Goal: Book appointment/travel/reservation

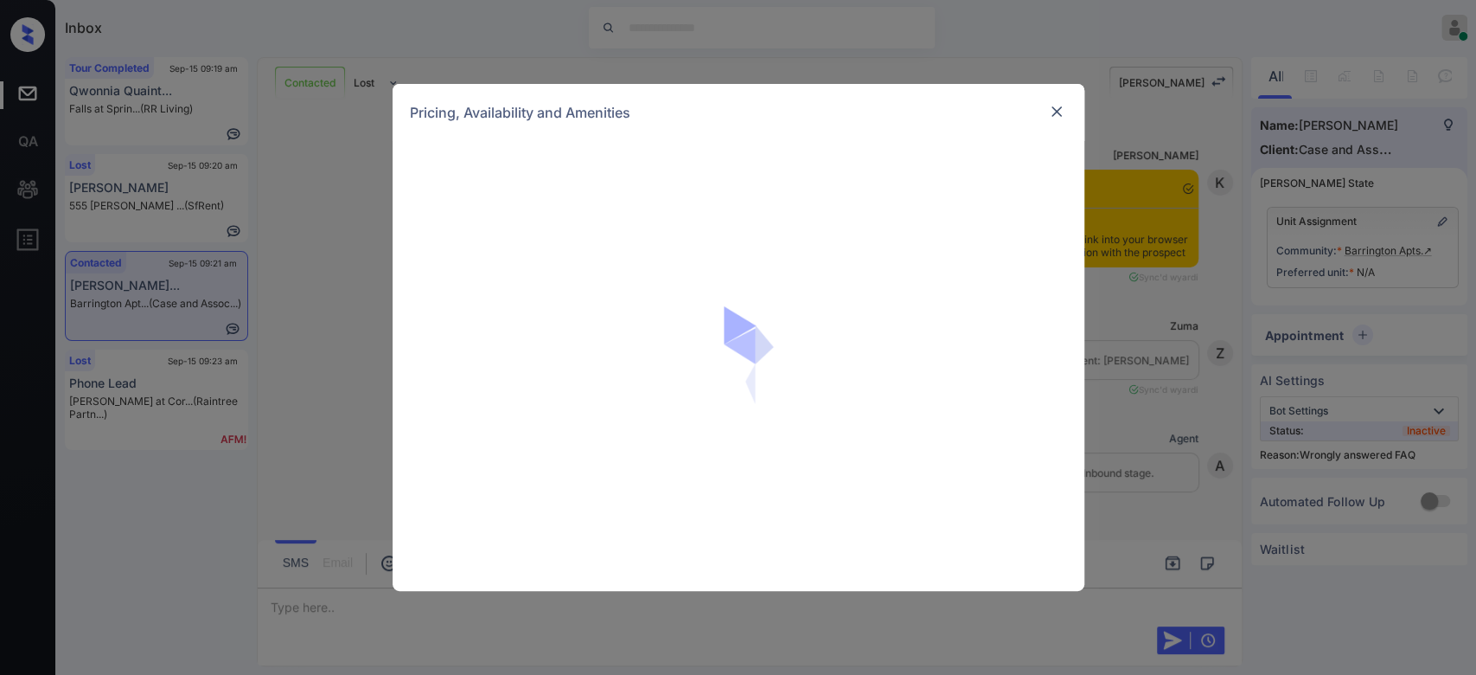
scroll to position [6456, 0]
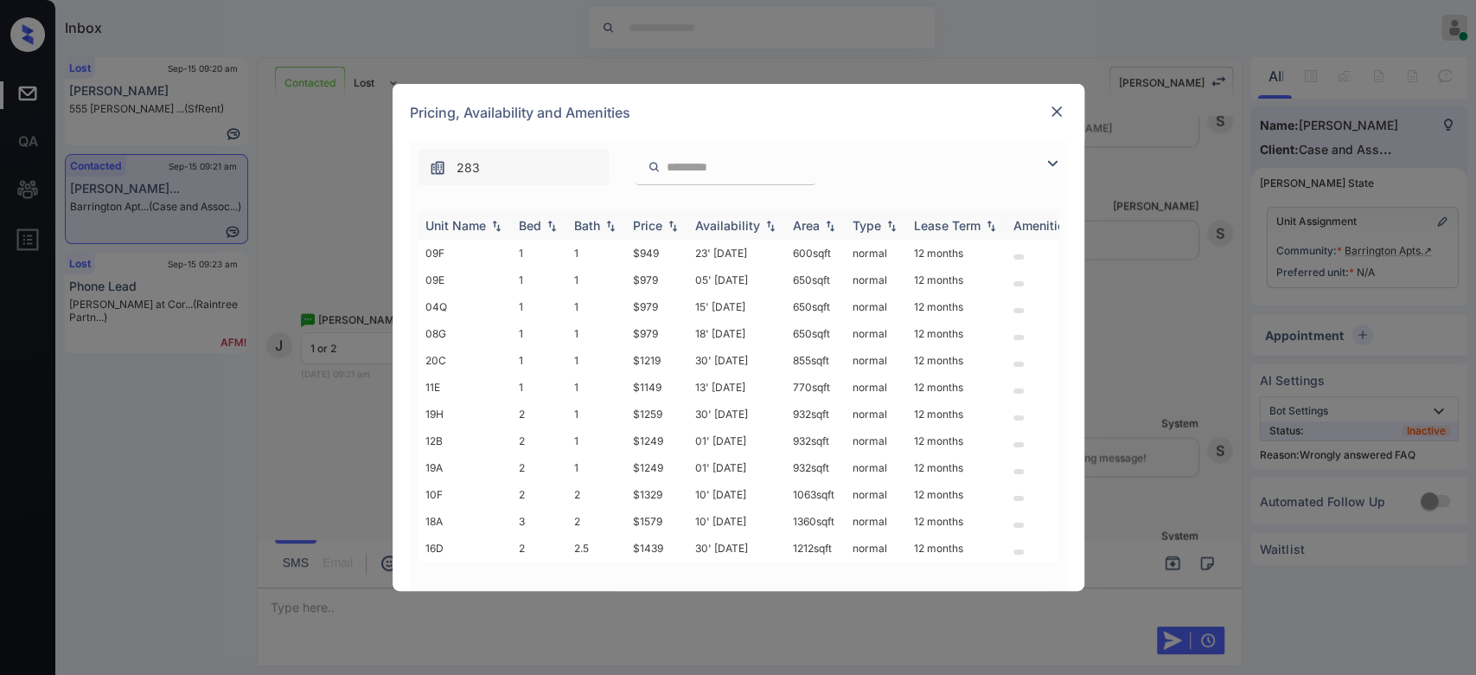
click at [657, 223] on div "Price" at bounding box center [647, 225] width 29 height 15
click at [653, 255] on td "$949" at bounding box center [657, 253] width 62 height 27
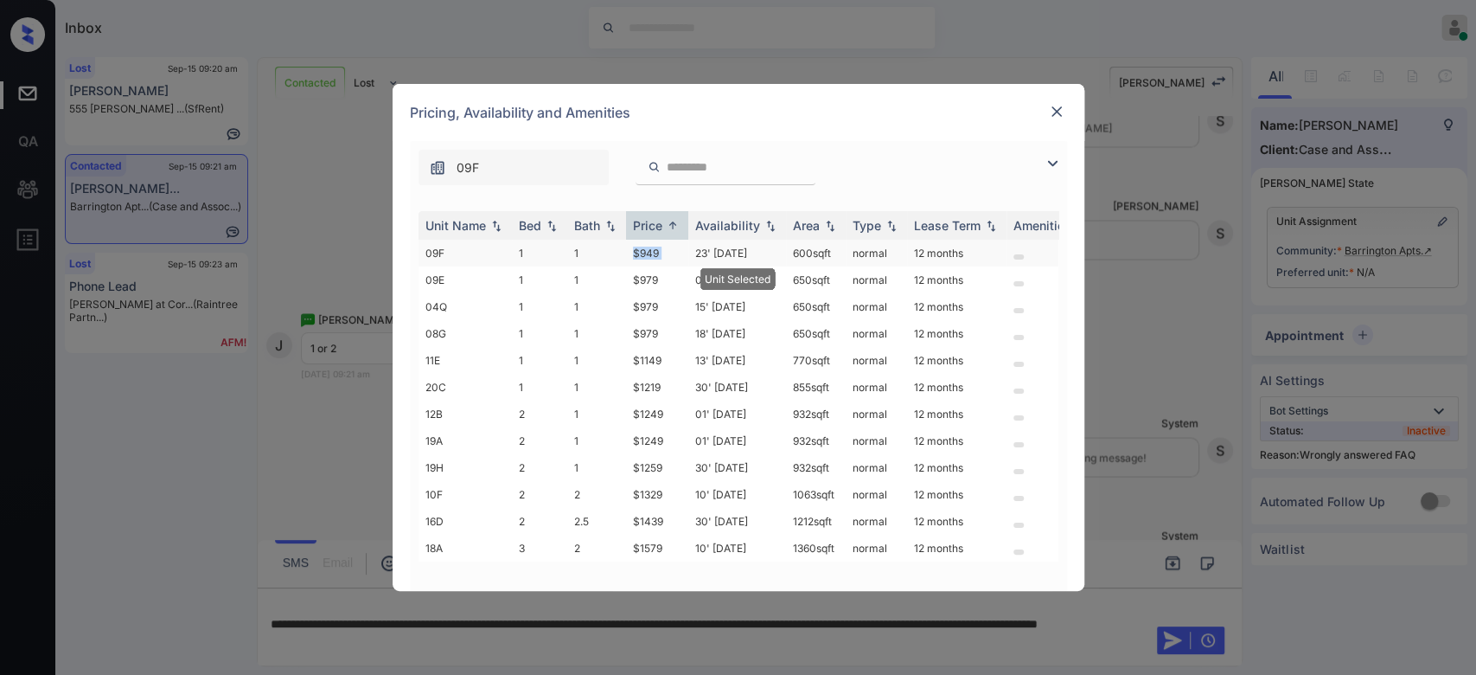
click at [653, 255] on td "$949" at bounding box center [657, 253] width 62 height 27
click at [1055, 108] on img at bounding box center [1056, 111] width 17 height 17
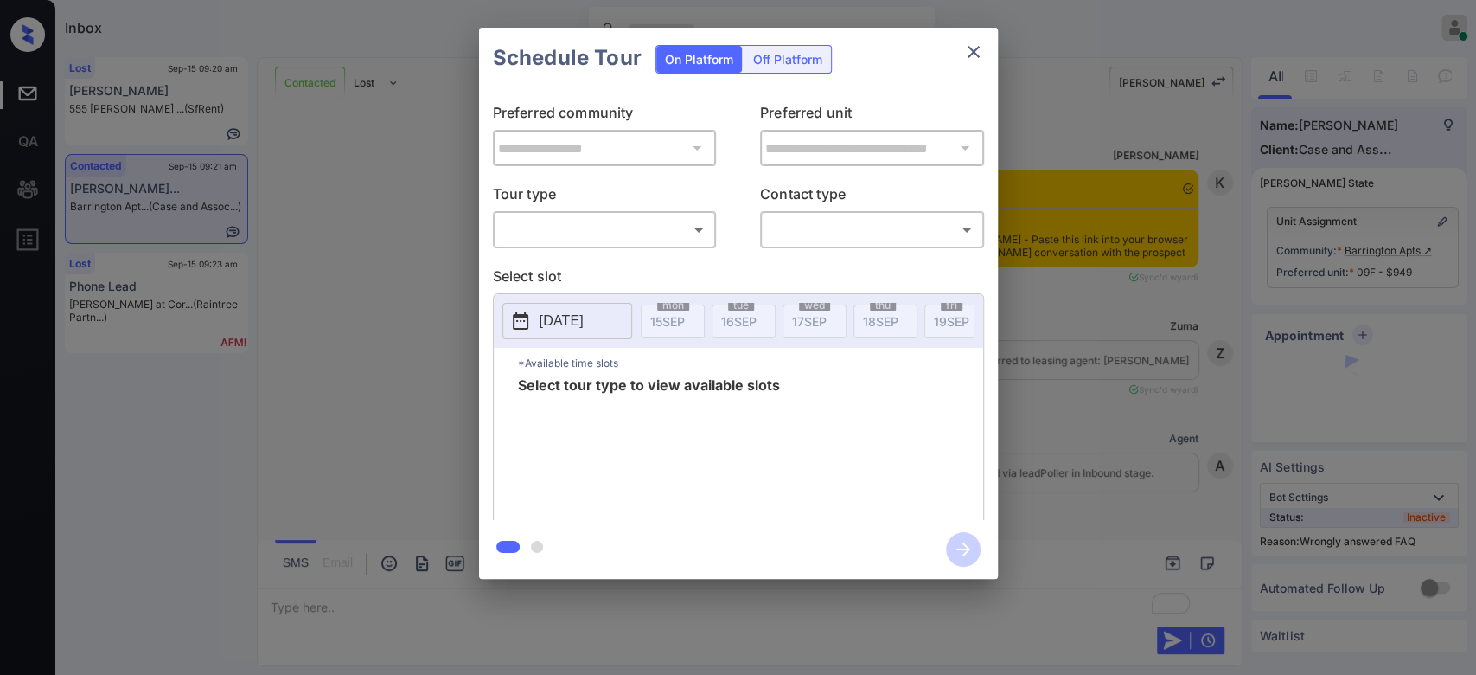
click at [643, 218] on body "Inbox Mukesh Online Set yourself offline Set yourself on break Profile Switch t…" at bounding box center [738, 337] width 1476 height 675
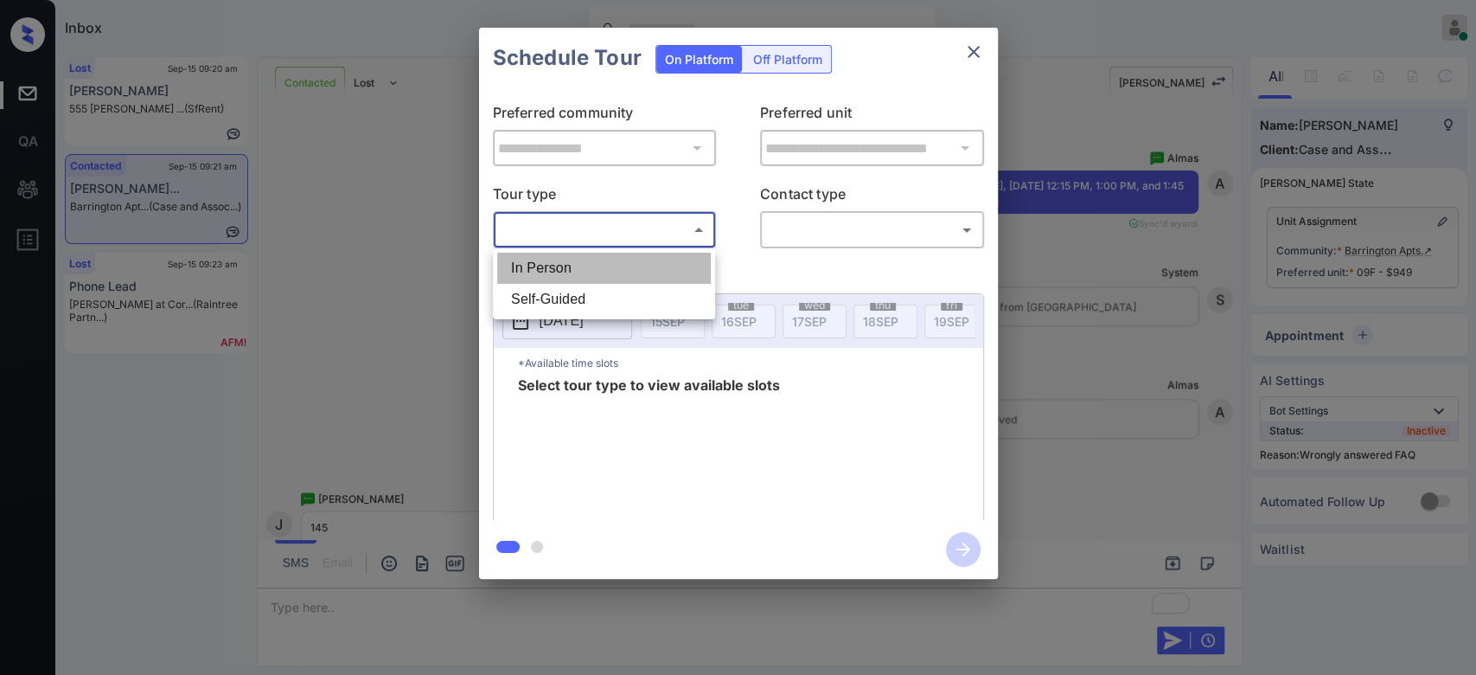
click at [607, 260] on li "In Person" at bounding box center [604, 268] width 214 height 31
type input "********"
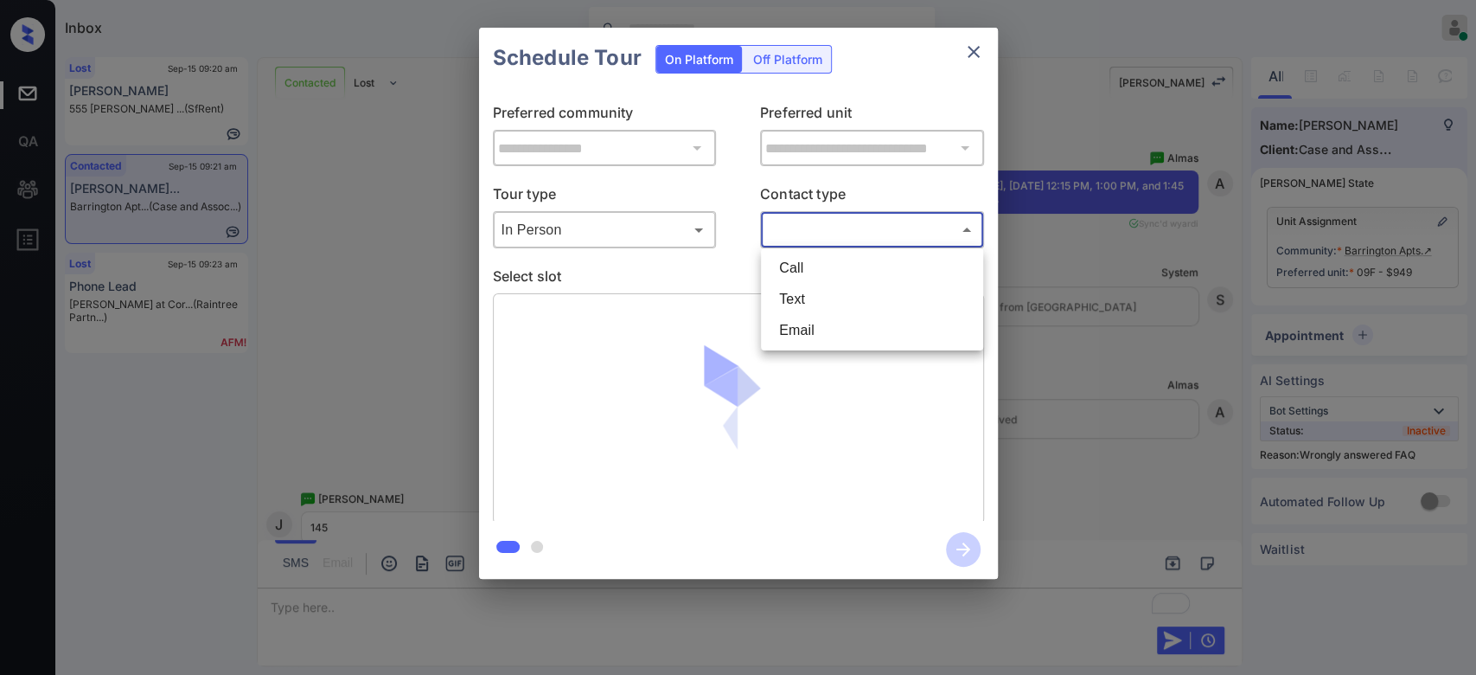
drag, startPoint x: 801, startPoint y: 237, endPoint x: 802, endPoint y: 291, distance: 54.5
click at [802, 291] on body "Inbox Mukesh Online Set yourself offline Set yourself on break Profile Switch t…" at bounding box center [738, 337] width 1476 height 675
click at [802, 291] on li "Text" at bounding box center [872, 299] width 214 height 31
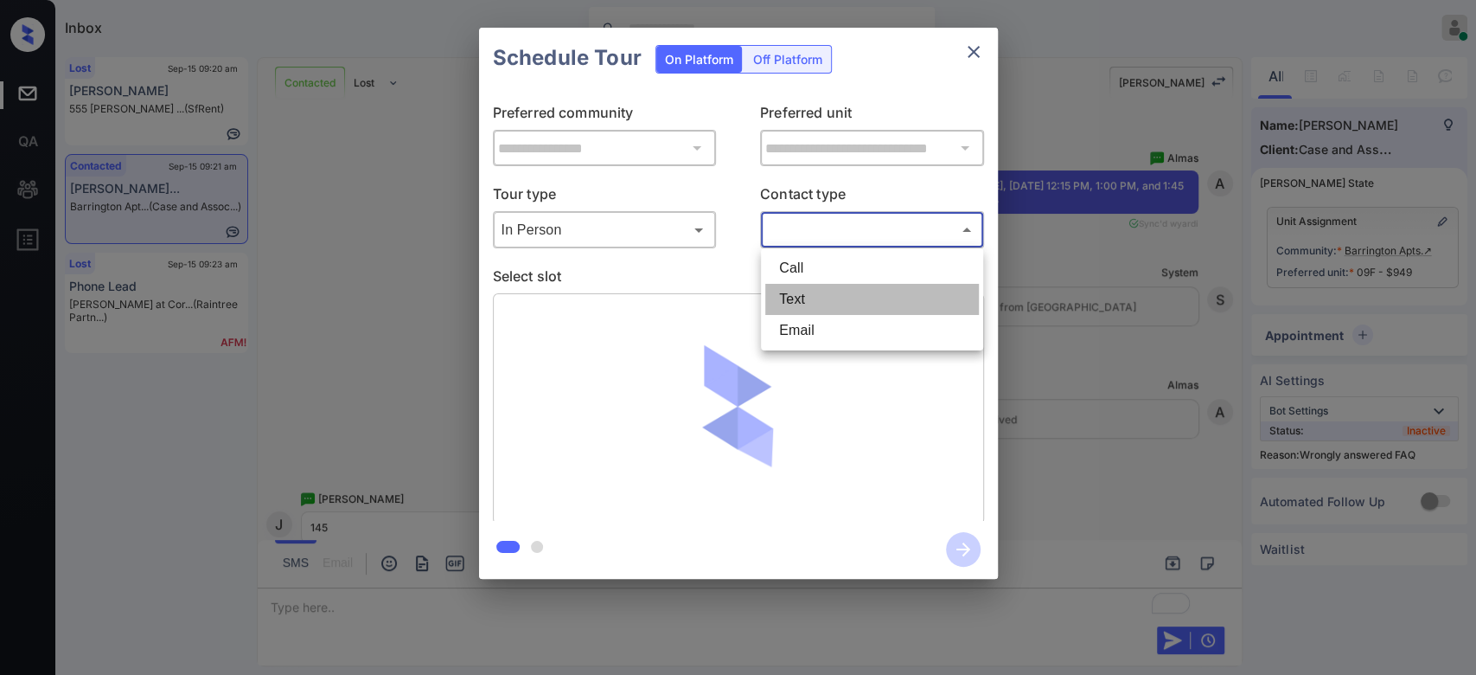
type input "****"
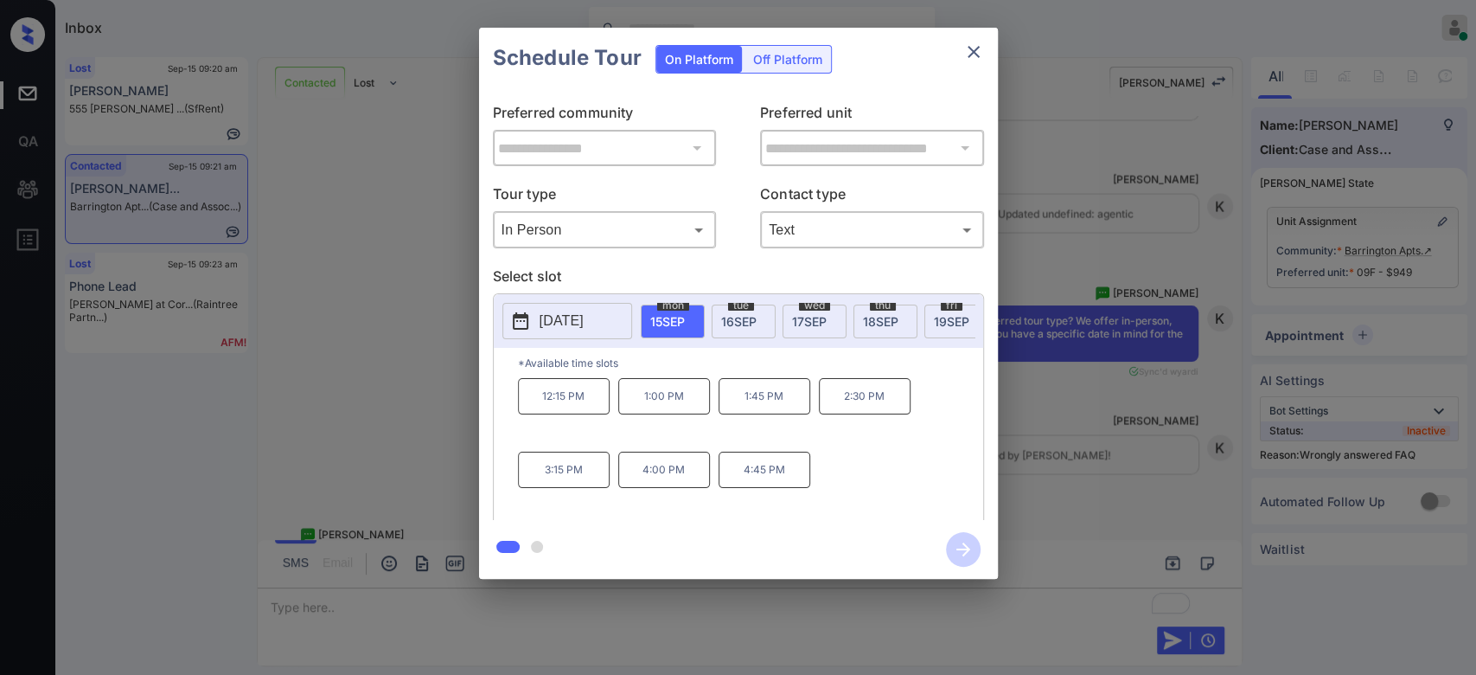
scroll to position [2474, 0]
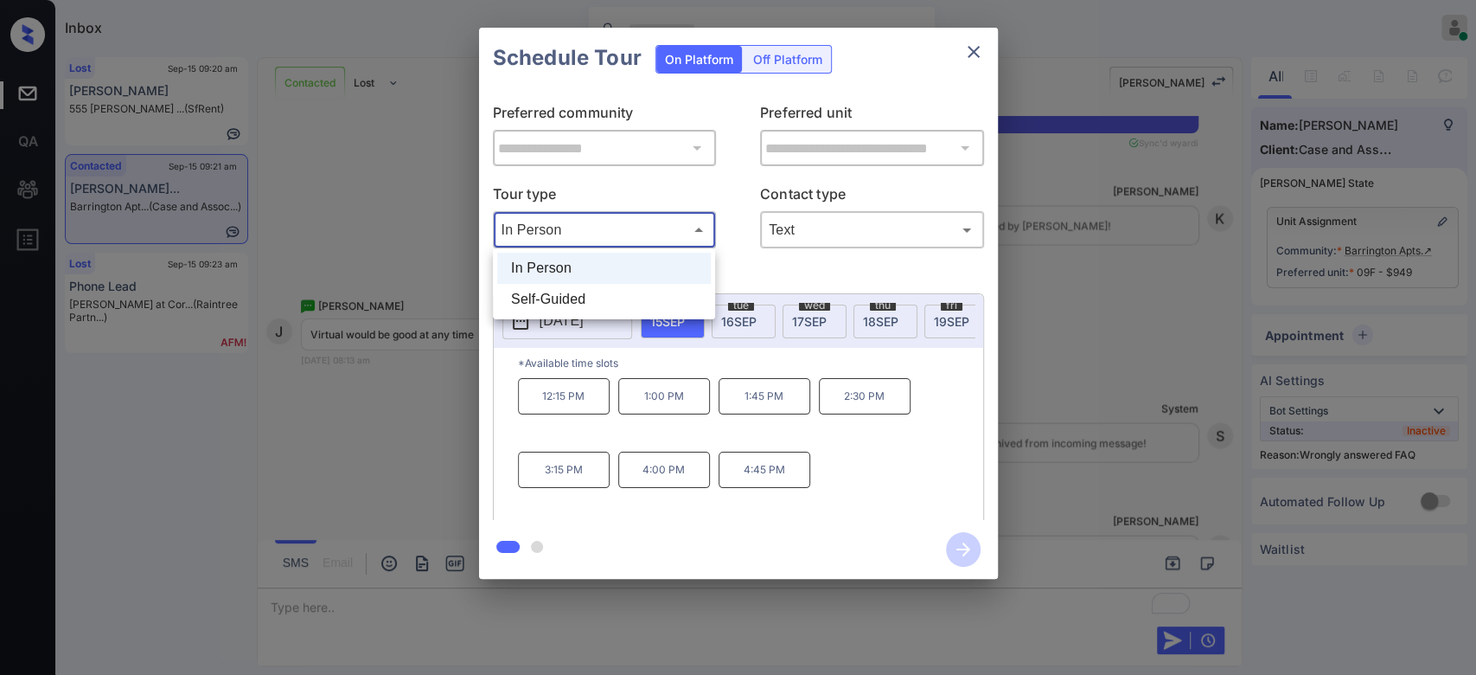
click at [602, 218] on body "Inbox Mukesh Online Set yourself offline Set yourself on break Profile Switch t…" at bounding box center [738, 337] width 1476 height 675
click at [878, 91] on div at bounding box center [738, 337] width 1476 height 675
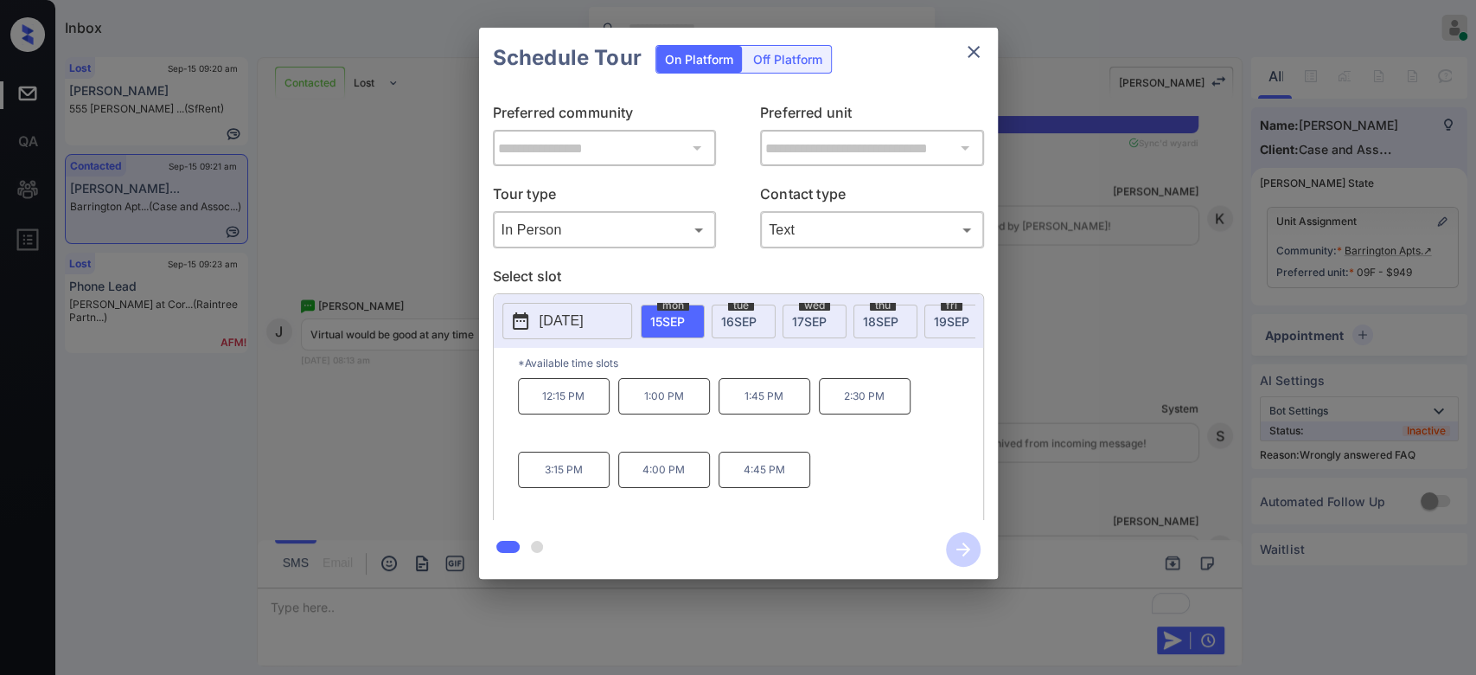
click at [763, 414] on p "1:45 PM" at bounding box center [765, 396] width 92 height 36
click at [757, 329] on div "tue 16 SEP" at bounding box center [744, 321] width 64 height 34
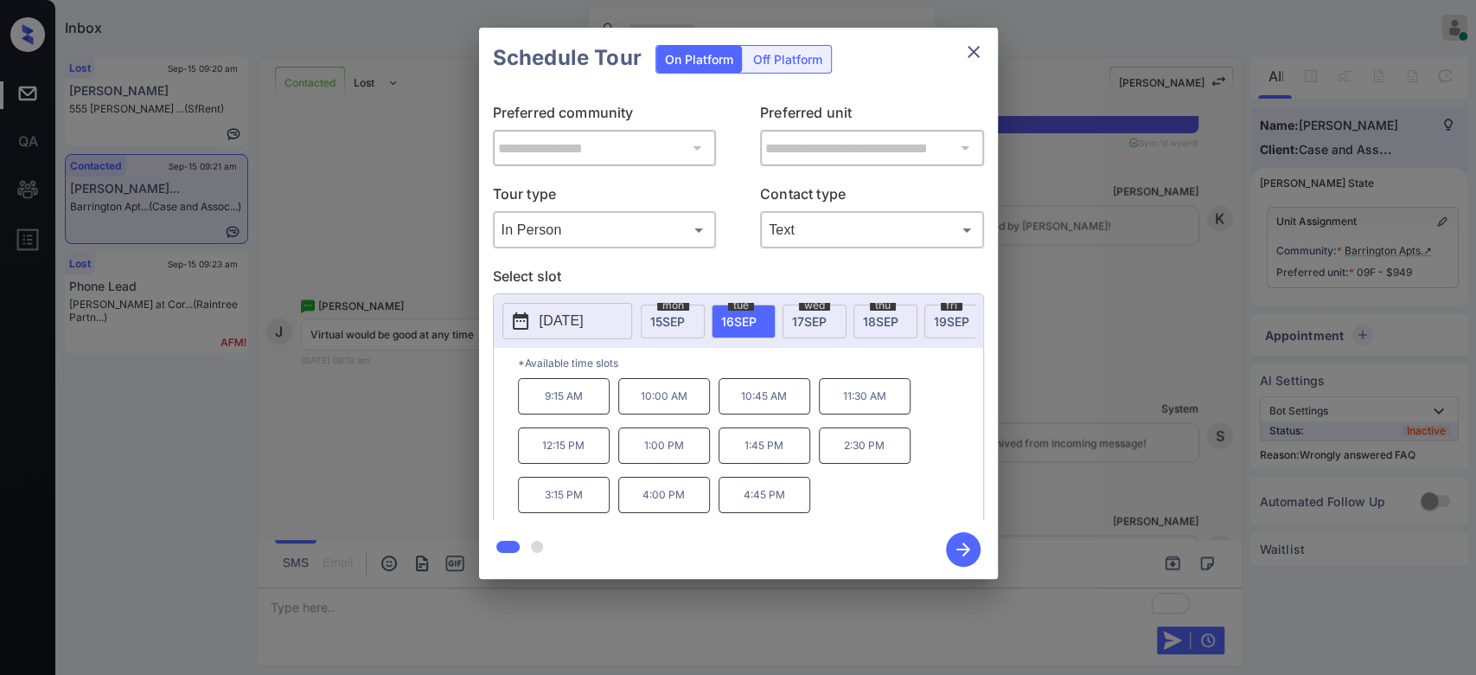
click at [781, 461] on p "1:45 PM" at bounding box center [765, 445] width 92 height 36
click at [961, 549] on icon "button" at bounding box center [964, 549] width 14 height 14
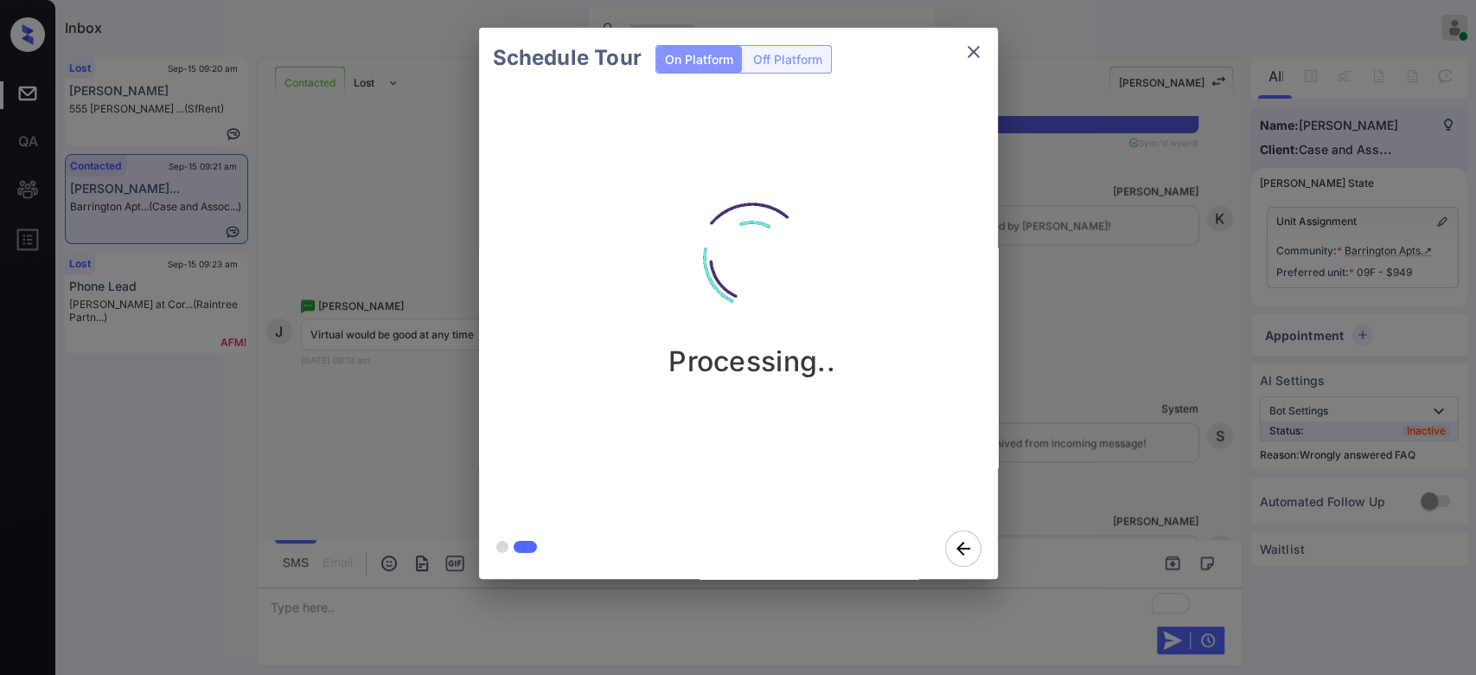
click at [1168, 215] on div "Schedule Tour On Platform Off Platform Processing.." at bounding box center [738, 303] width 1476 height 606
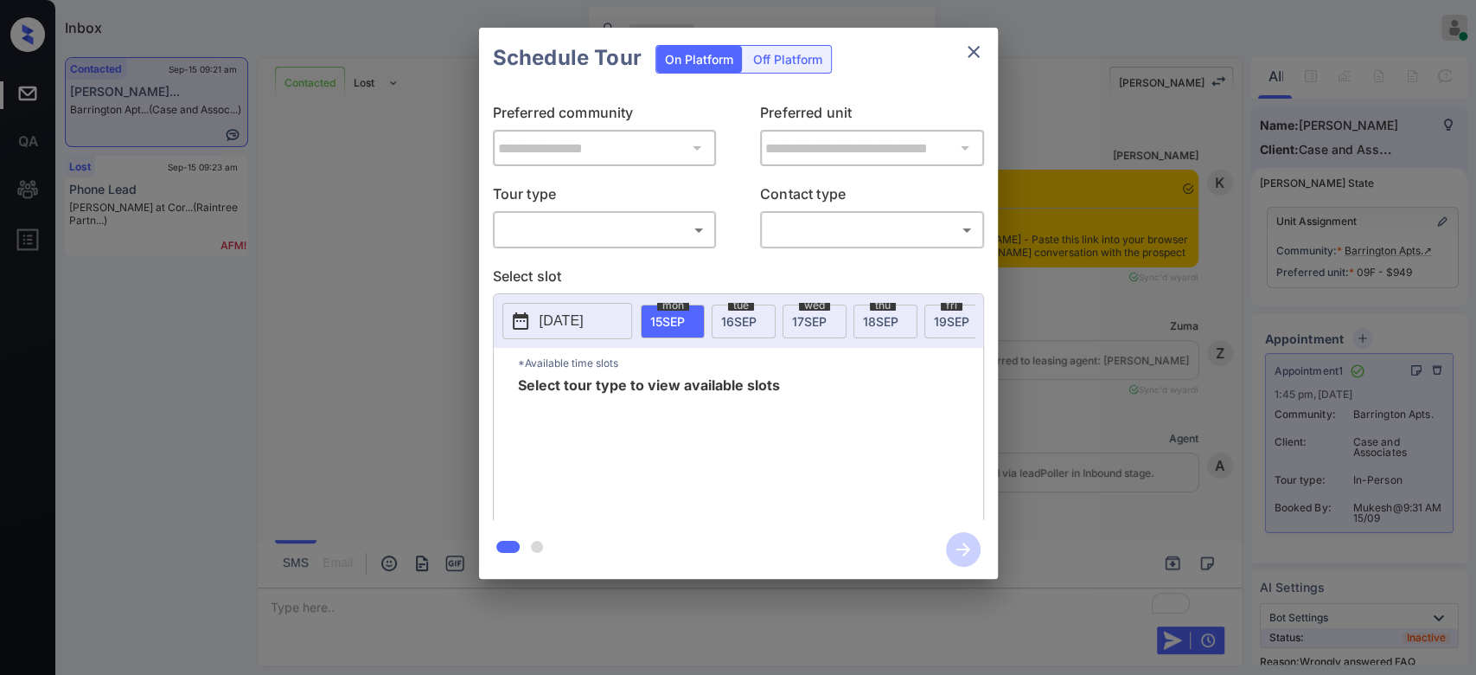
scroll to position [6787, 0]
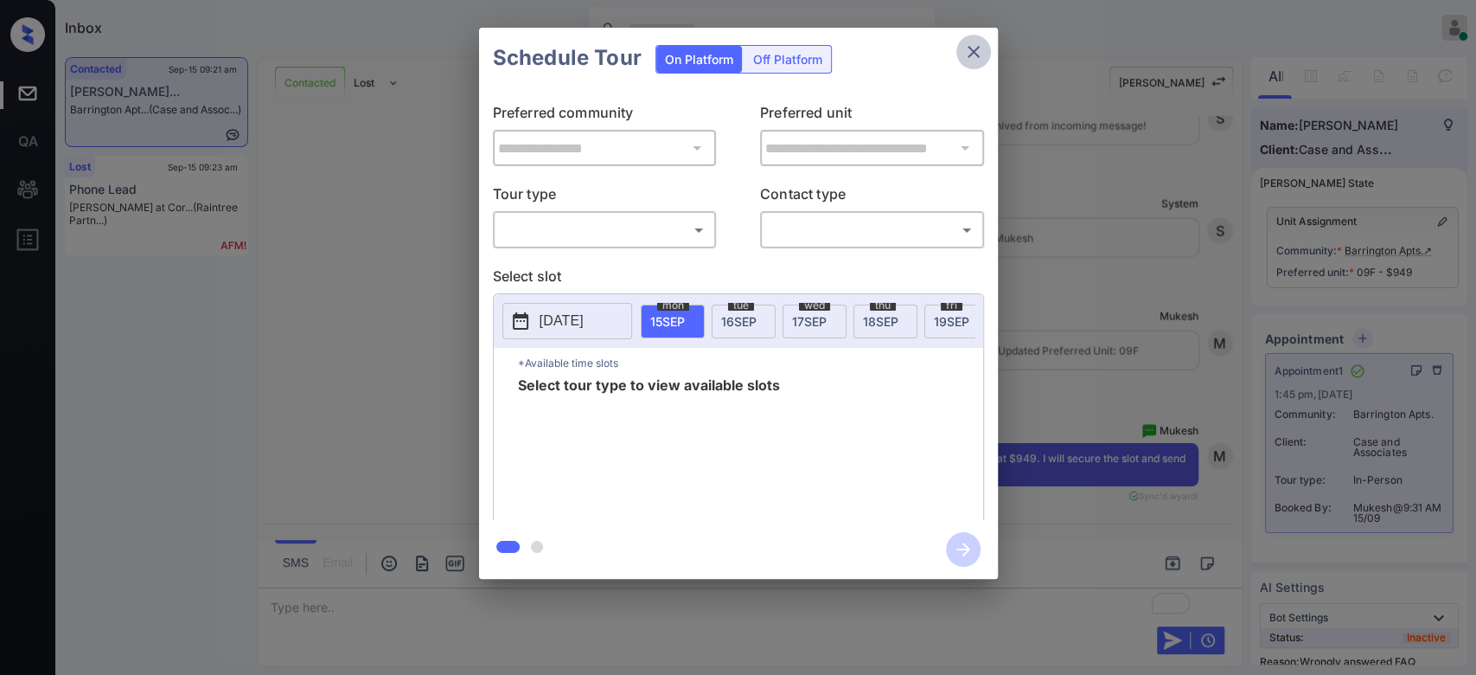
click at [979, 50] on icon "close" at bounding box center [974, 52] width 21 height 21
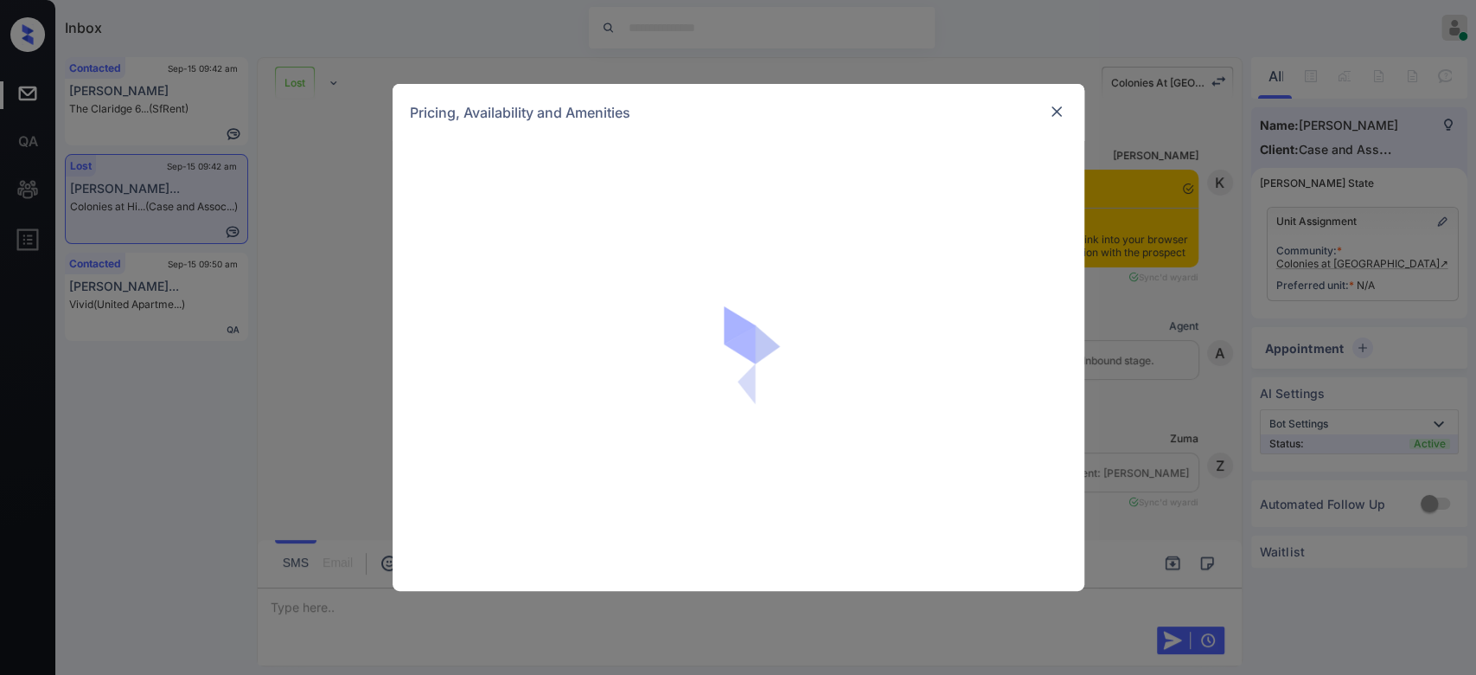
scroll to position [6399, 0]
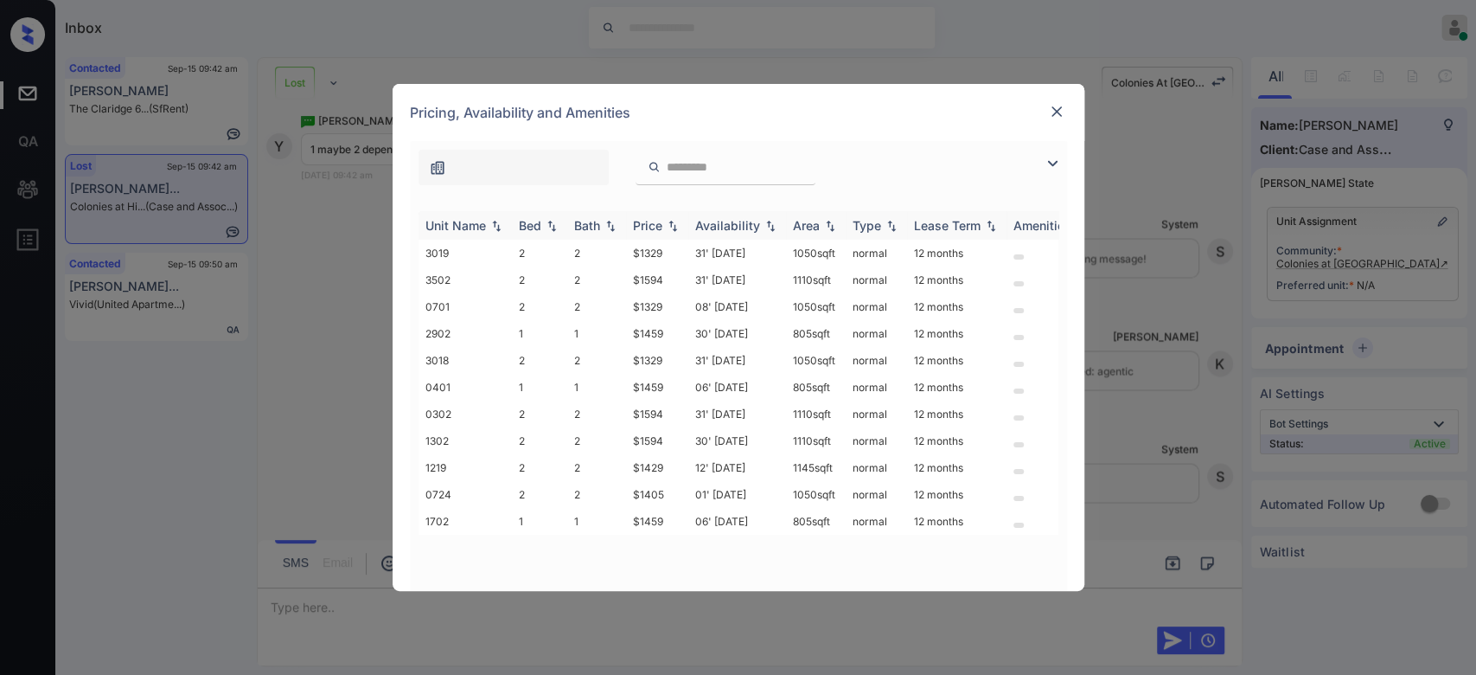
click at [665, 228] on img at bounding box center [672, 226] width 17 height 12
click at [665, 228] on img at bounding box center [672, 225] width 17 height 13
click at [659, 225] on div "Price" at bounding box center [647, 225] width 29 height 15
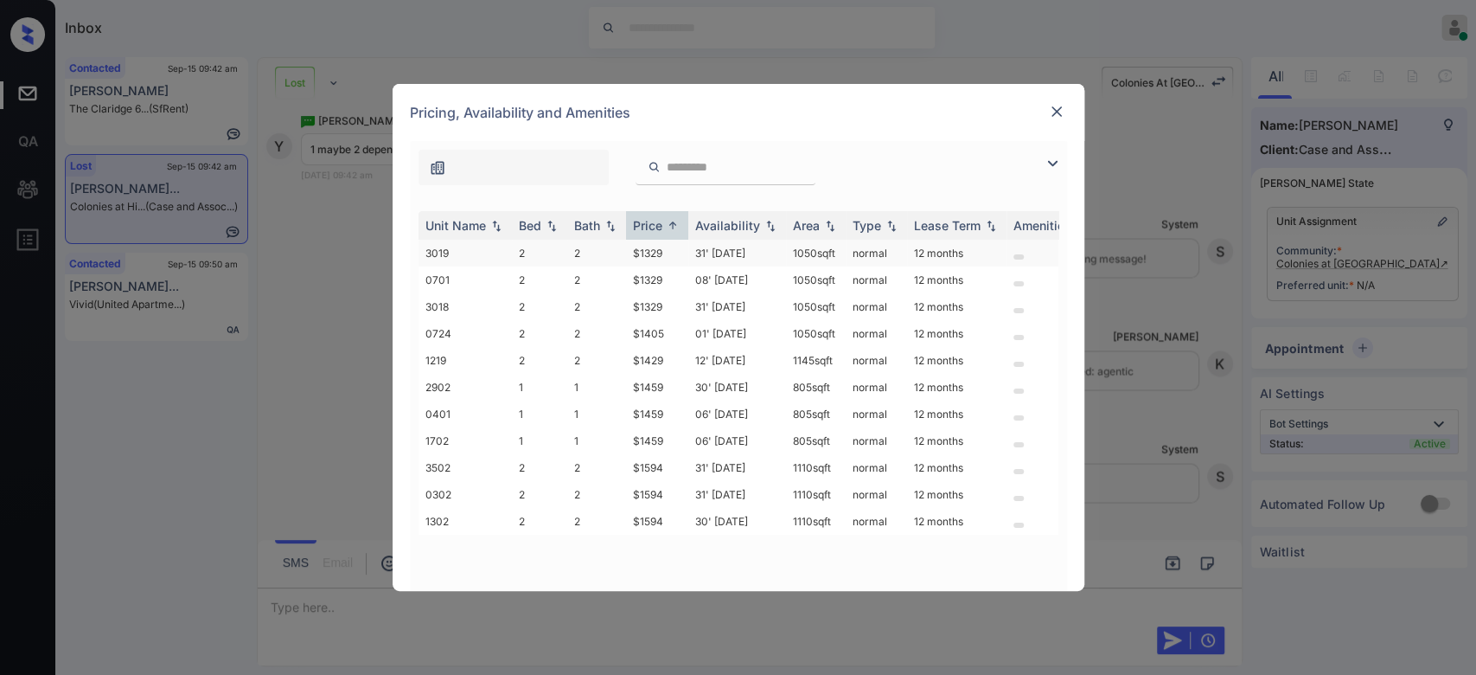
click at [654, 246] on td "$1329" at bounding box center [657, 253] width 62 height 27
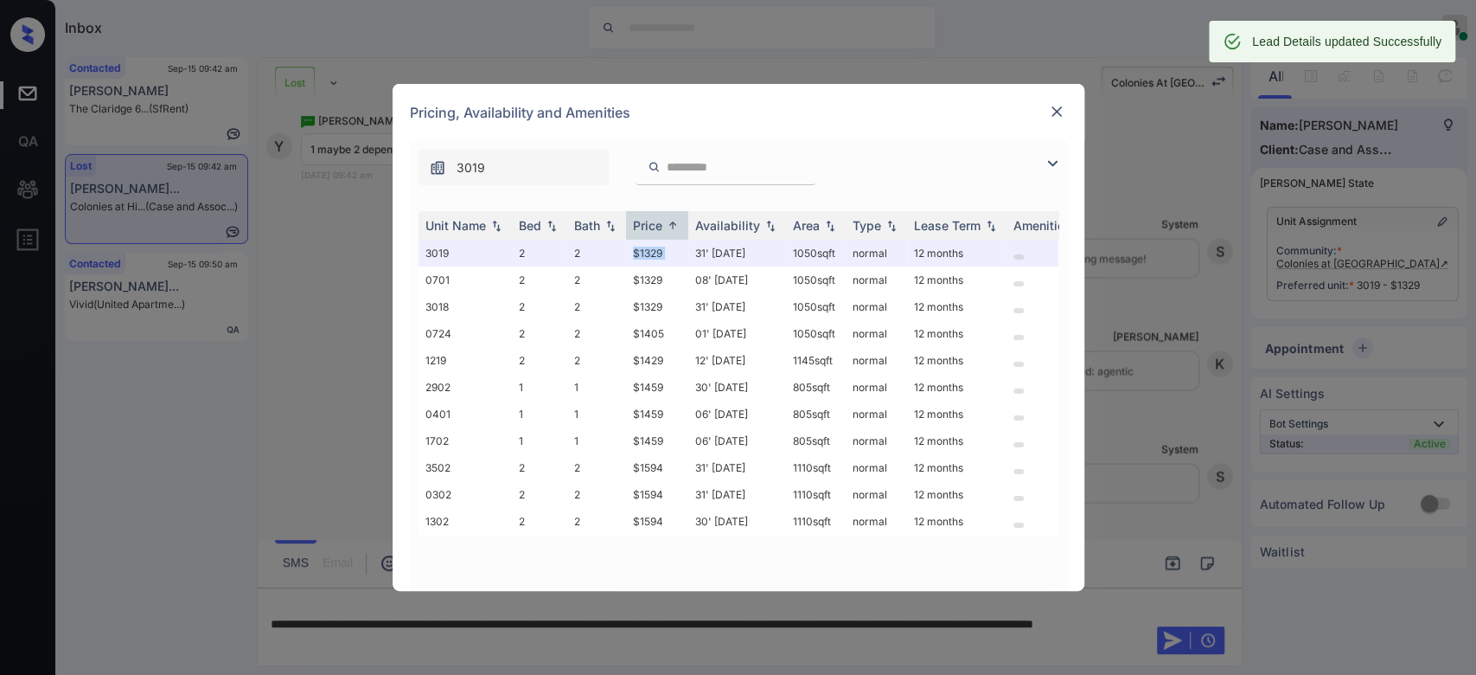
click at [1052, 116] on img at bounding box center [1056, 111] width 17 height 17
